Goal: Information Seeking & Learning: Learn about a topic

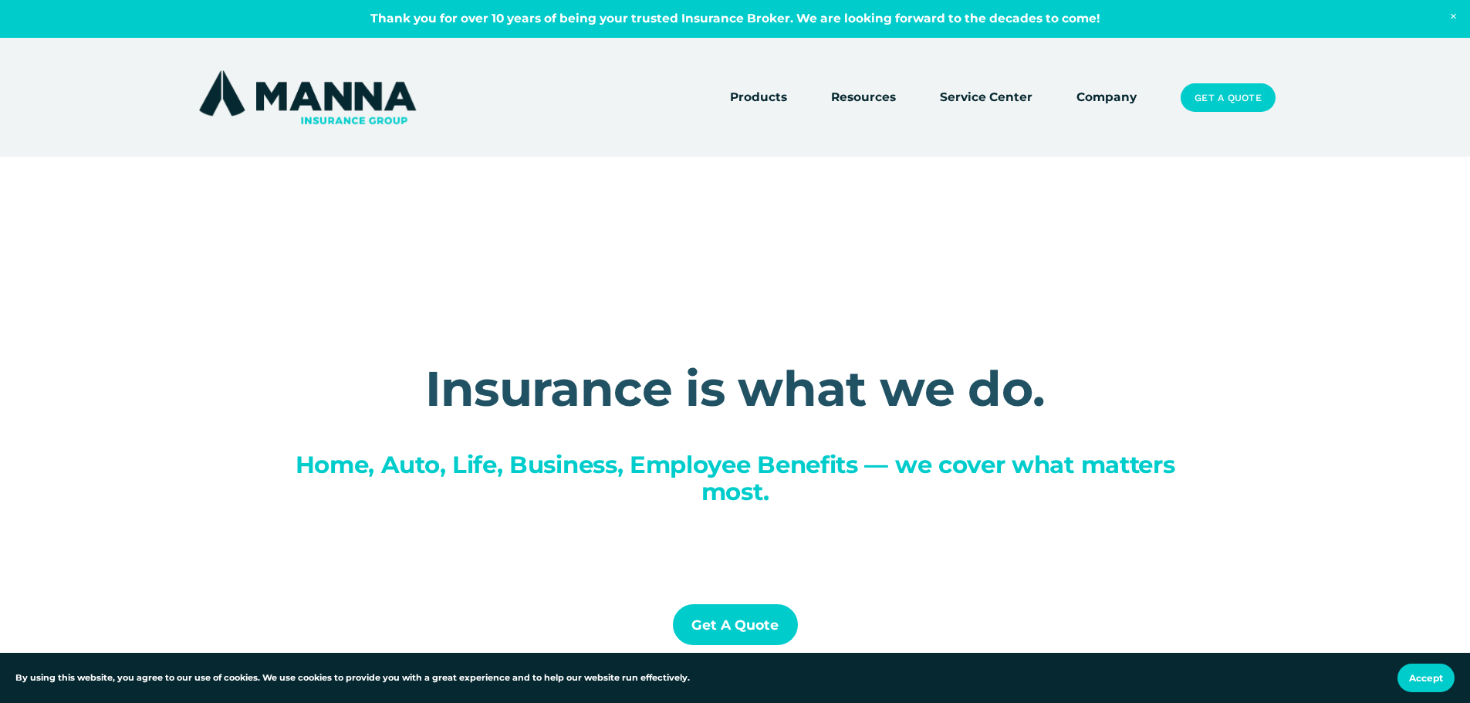
drag, startPoint x: 0, startPoint y: 0, endPoint x: 807, endPoint y: 65, distance: 809.6
click at [807, 65] on div at bounding box center [735, 443] width 1470 height 886
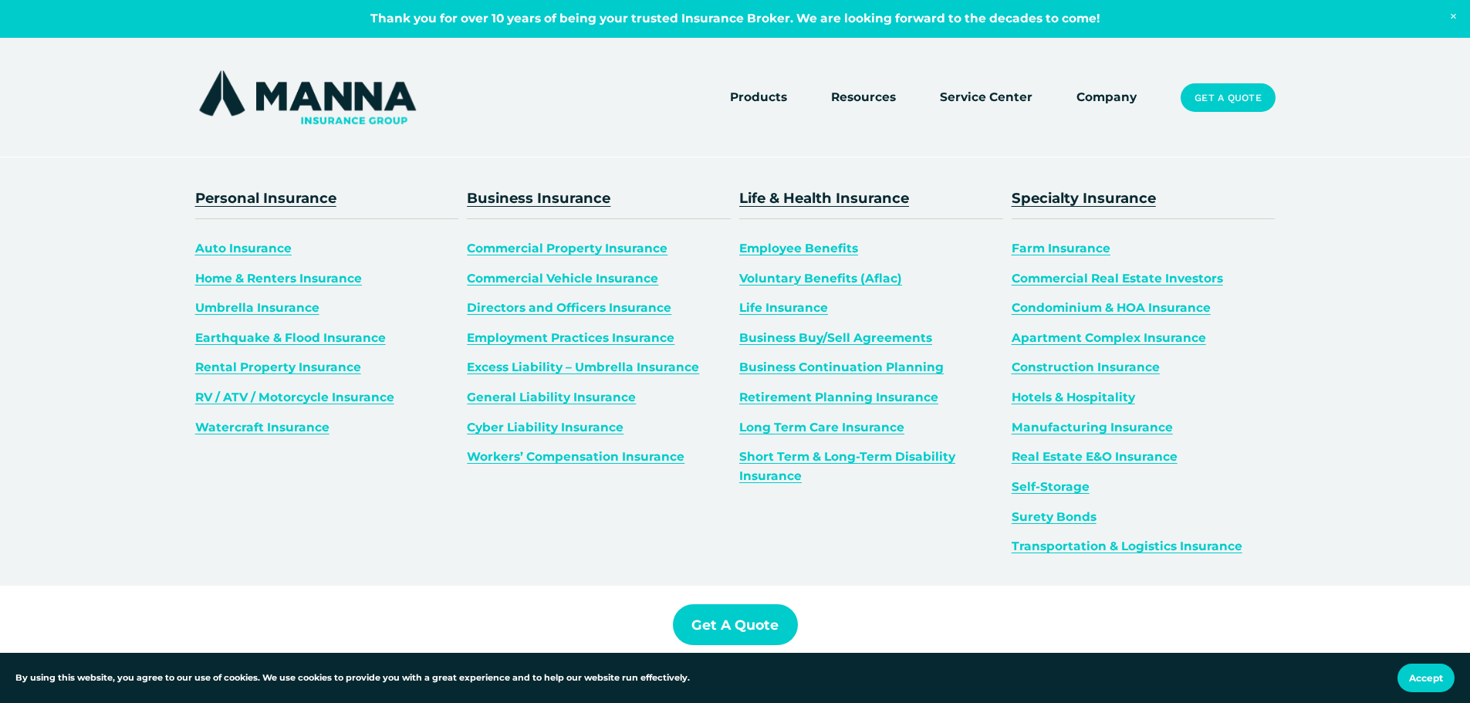
click at [566, 199] on span "Business Insurance" at bounding box center [539, 198] width 144 height 18
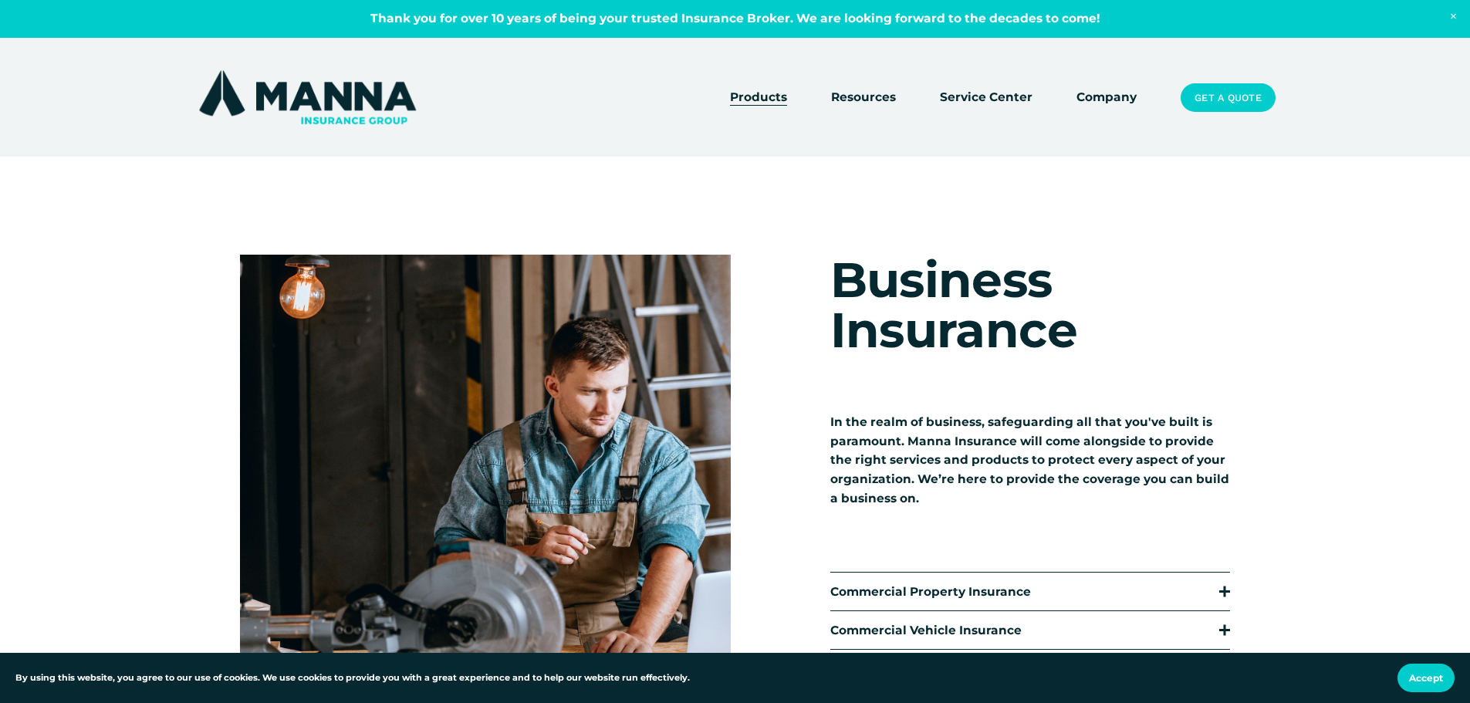
drag, startPoint x: 369, startPoint y: 15, endPoint x: 300, endPoint y: 65, distance: 84.6
click at [300, 65] on div at bounding box center [735, 504] width 1470 height 1008
click at [305, 97] on img at bounding box center [307, 97] width 225 height 60
